Goal: Task Accomplishment & Management: Manage account settings

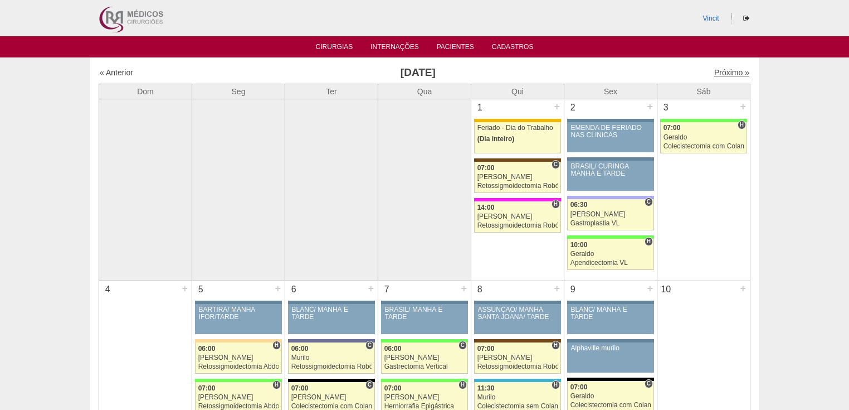
click at [731, 73] on link "Próximo »" at bounding box center [732, 72] width 35 height 9
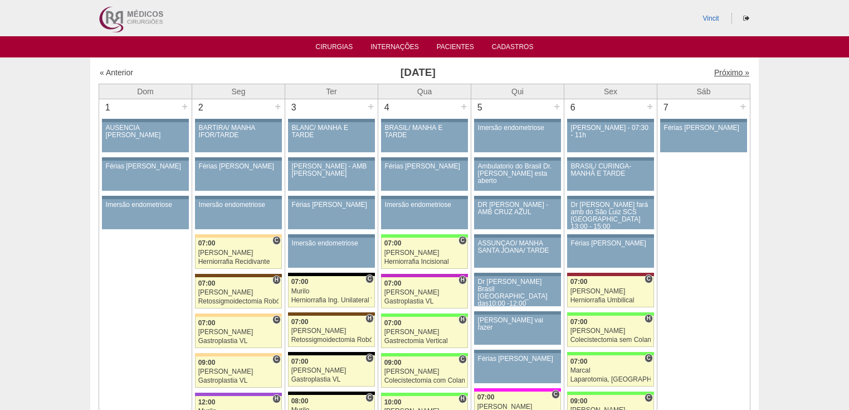
click at [720, 75] on link "Próximo »" at bounding box center [732, 72] width 35 height 9
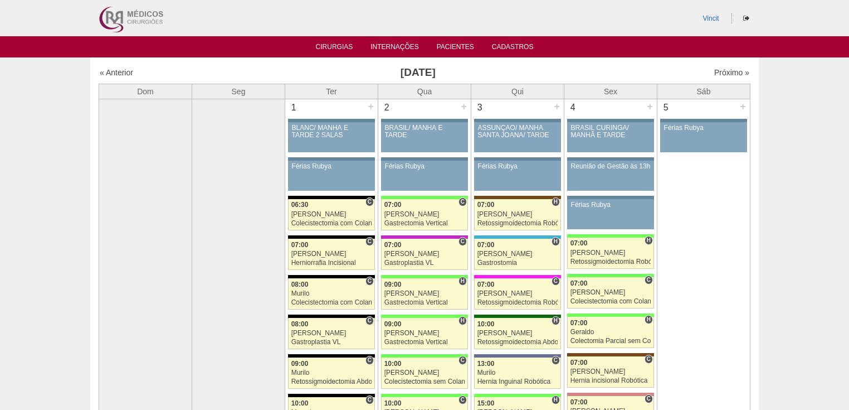
click at [722, 77] on div "Próximo »" at bounding box center [672, 72] width 156 height 11
click at [721, 72] on link "Próximo »" at bounding box center [732, 72] width 35 height 9
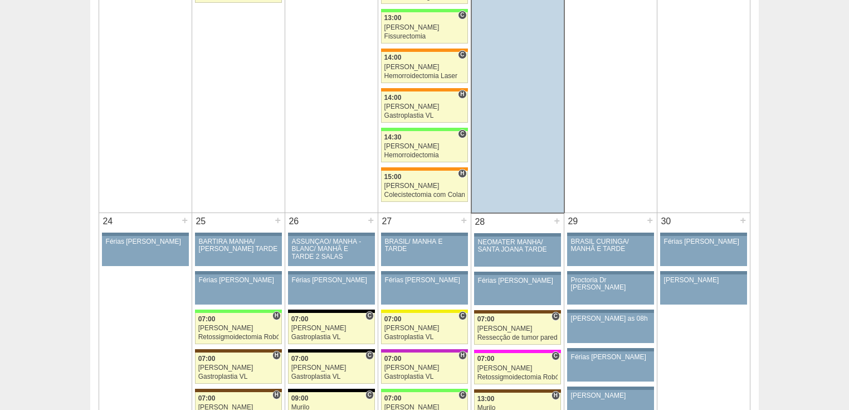
scroll to position [2541, 0]
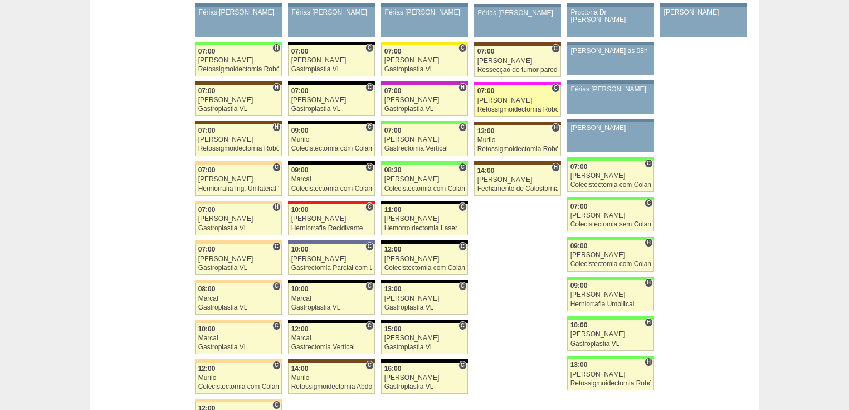
click at [512, 106] on div "Retossigmoidectomia Robótica" at bounding box center [518, 109] width 81 height 7
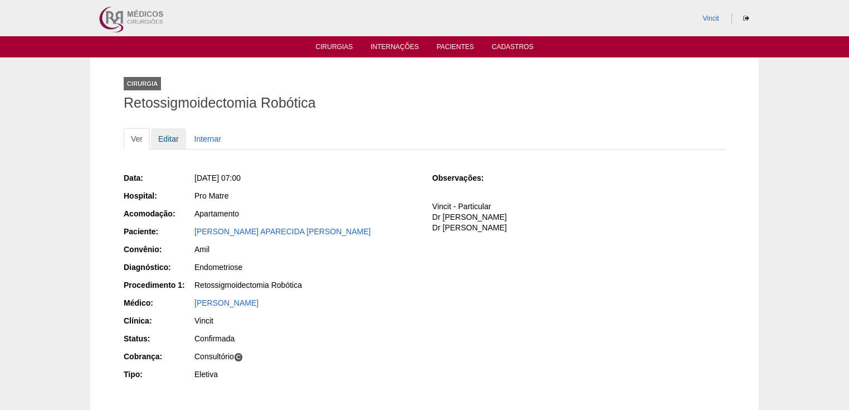
click at [174, 140] on link "Editar" at bounding box center [168, 138] width 35 height 21
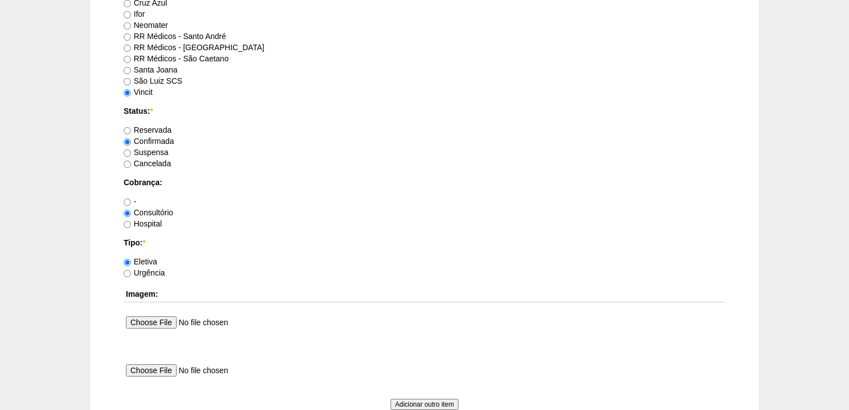
scroll to position [1024, 0]
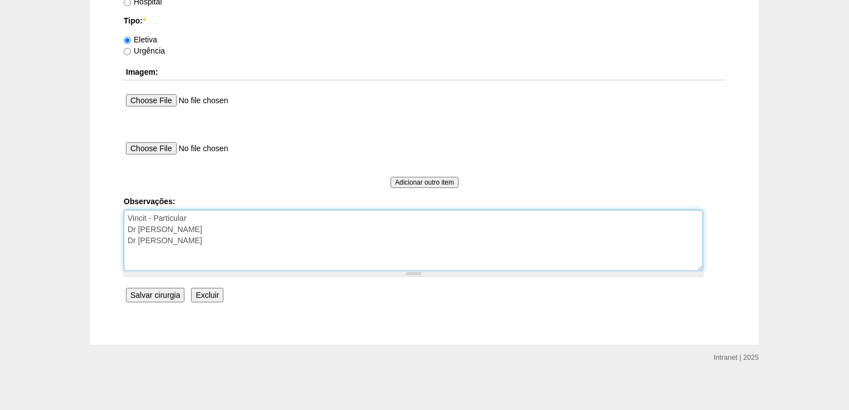
click at [195, 242] on textarea "Vincit - Particular Dr Ortiz - Faturada Dr Renato Panhoca" at bounding box center [414, 240] width 580 height 61
type textarea "Vincit - Particular Dr Ortiz - Faturada Dr Renato Panhoca Autorizada"
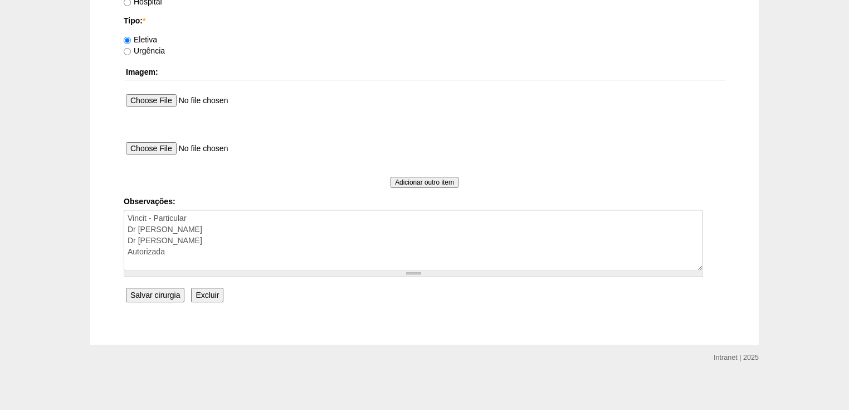
click at [152, 293] on input "Salvar cirurgia" at bounding box center [155, 295] width 59 height 14
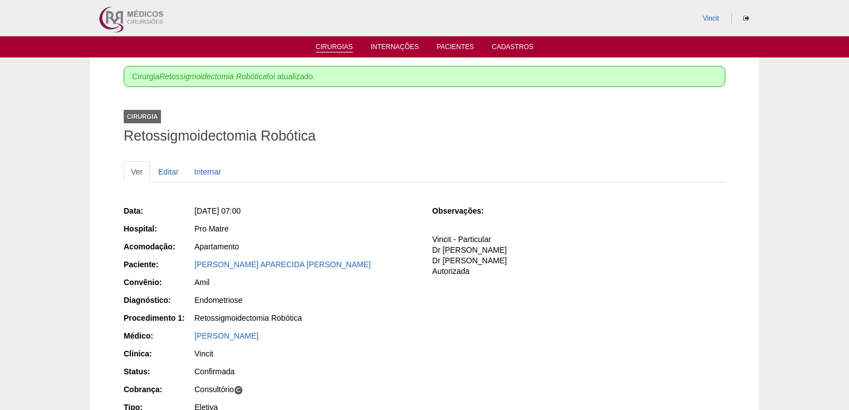
click at [327, 46] on link "Cirurgias" at bounding box center [334, 47] width 37 height 9
